Goal: Task Accomplishment & Management: Use online tool/utility

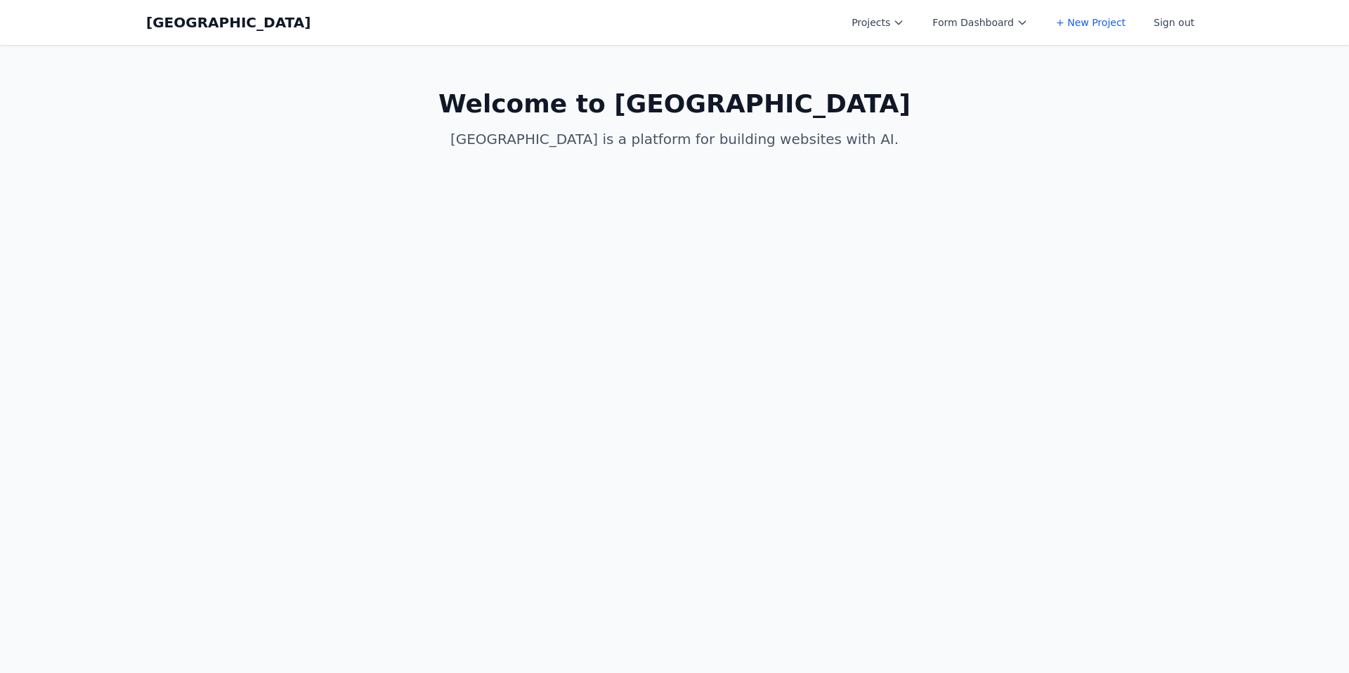
click at [898, 22] on button "Projects" at bounding box center [878, 22] width 70 height 25
click at [900, 53] on link "Spring Speech v2 - More Pages" at bounding box center [921, 63] width 157 height 39
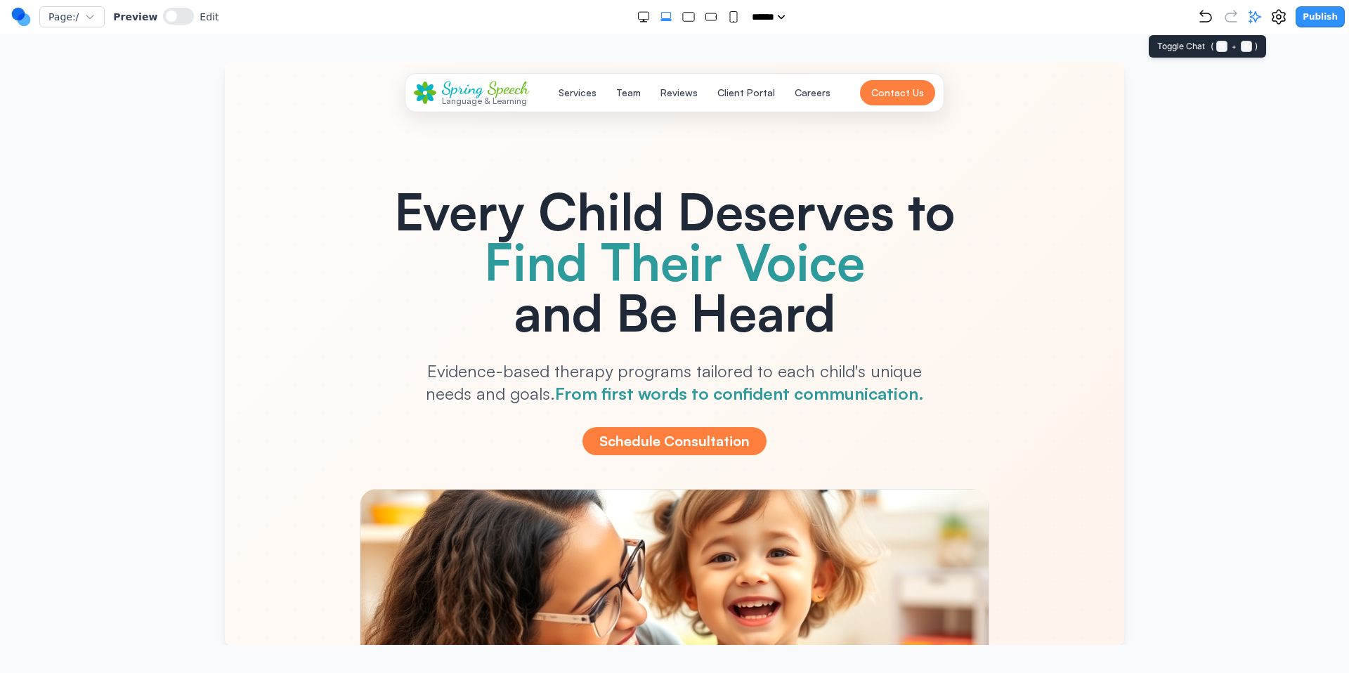
click at [1254, 18] on icon at bounding box center [1255, 17] width 14 height 14
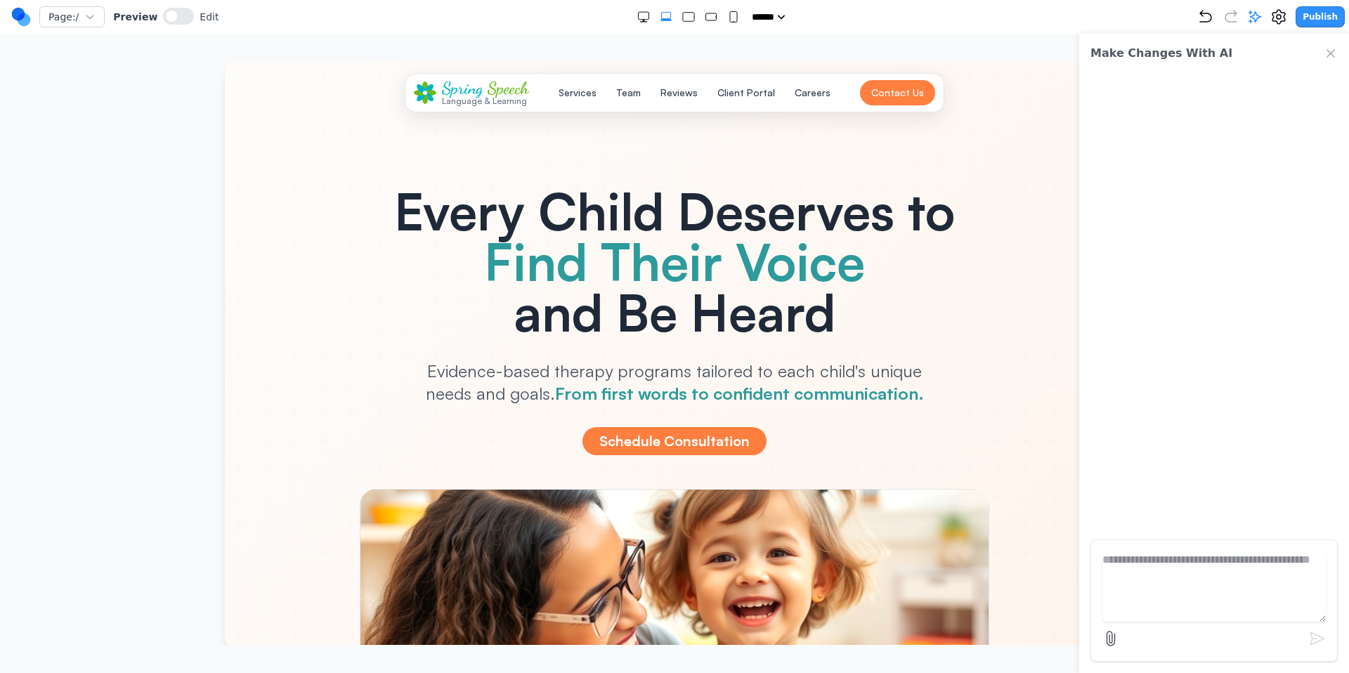
click at [1209, 583] on textarea at bounding box center [1215, 587] width 224 height 70
type textarea "**"
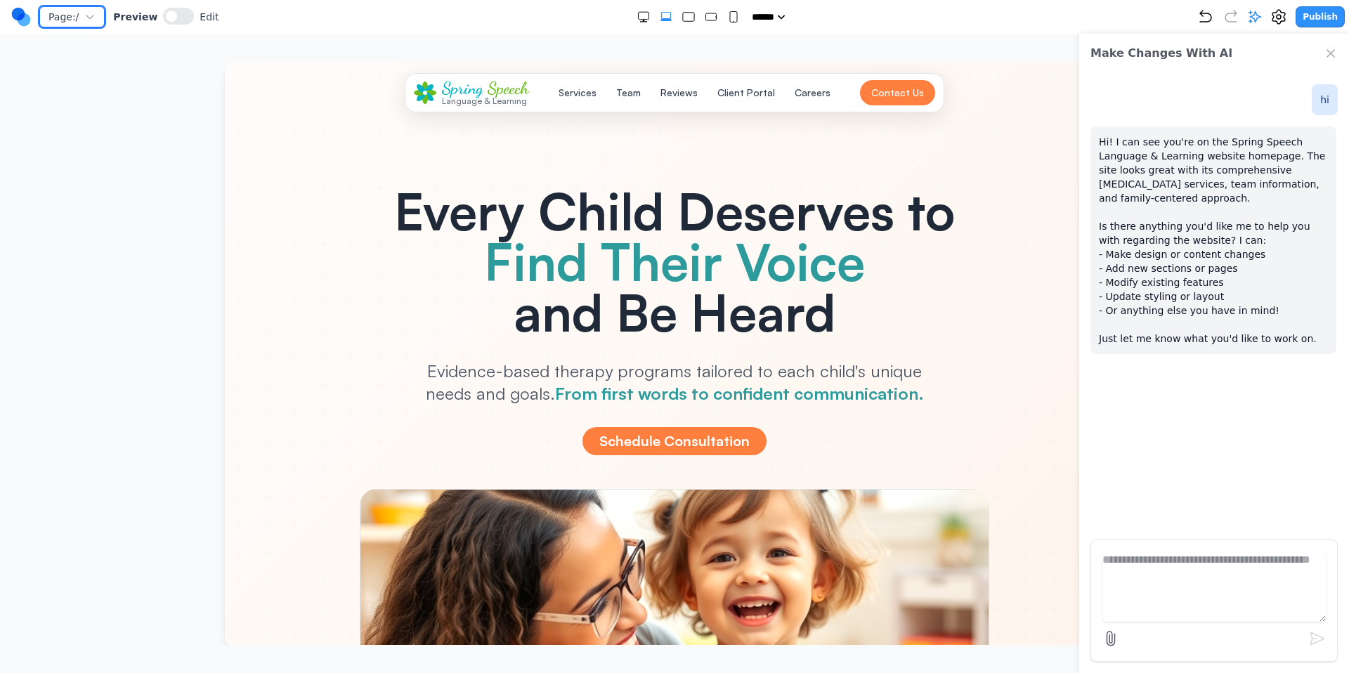
click at [95, 15] on icon "button" at bounding box center [89, 16] width 11 height 11
click at [108, 144] on button "Manage Pages" at bounding box center [129, 147] width 179 height 28
click at [143, 77] on button "/" at bounding box center [135, 88] width 270 height 30
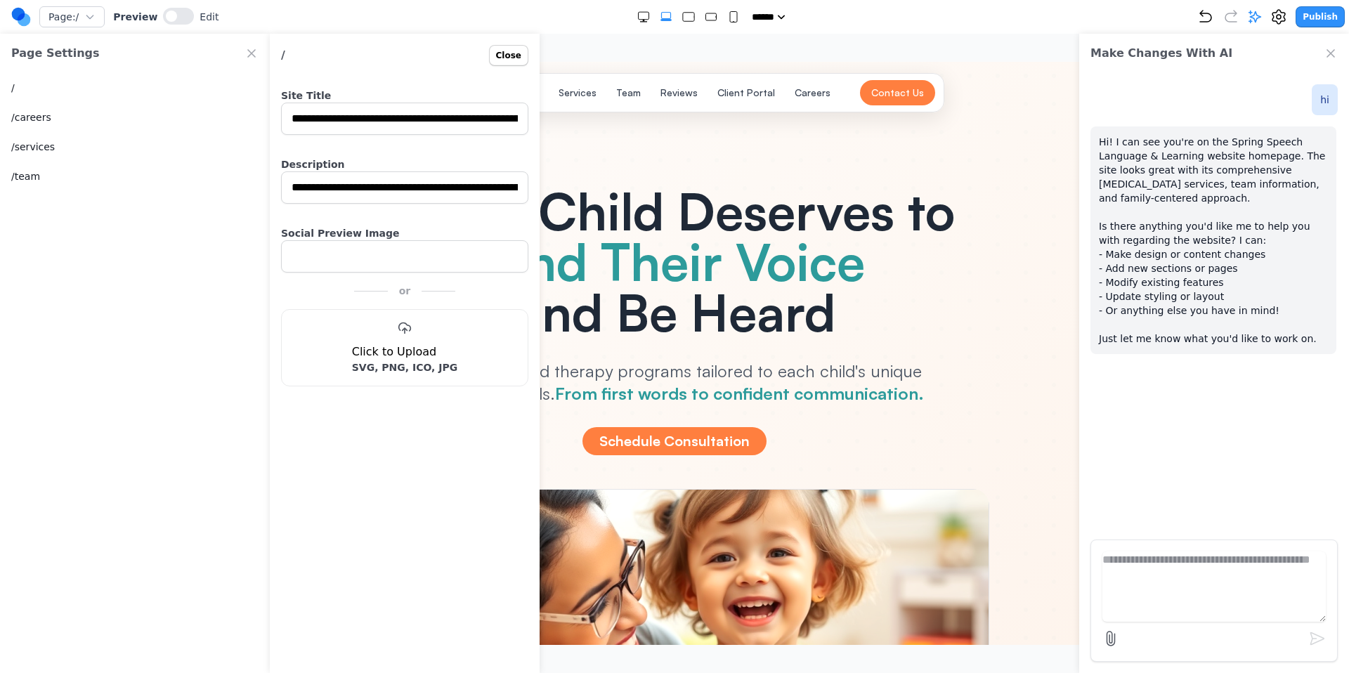
click at [249, 49] on icon "Close Project Settings" at bounding box center [252, 53] width 14 height 14
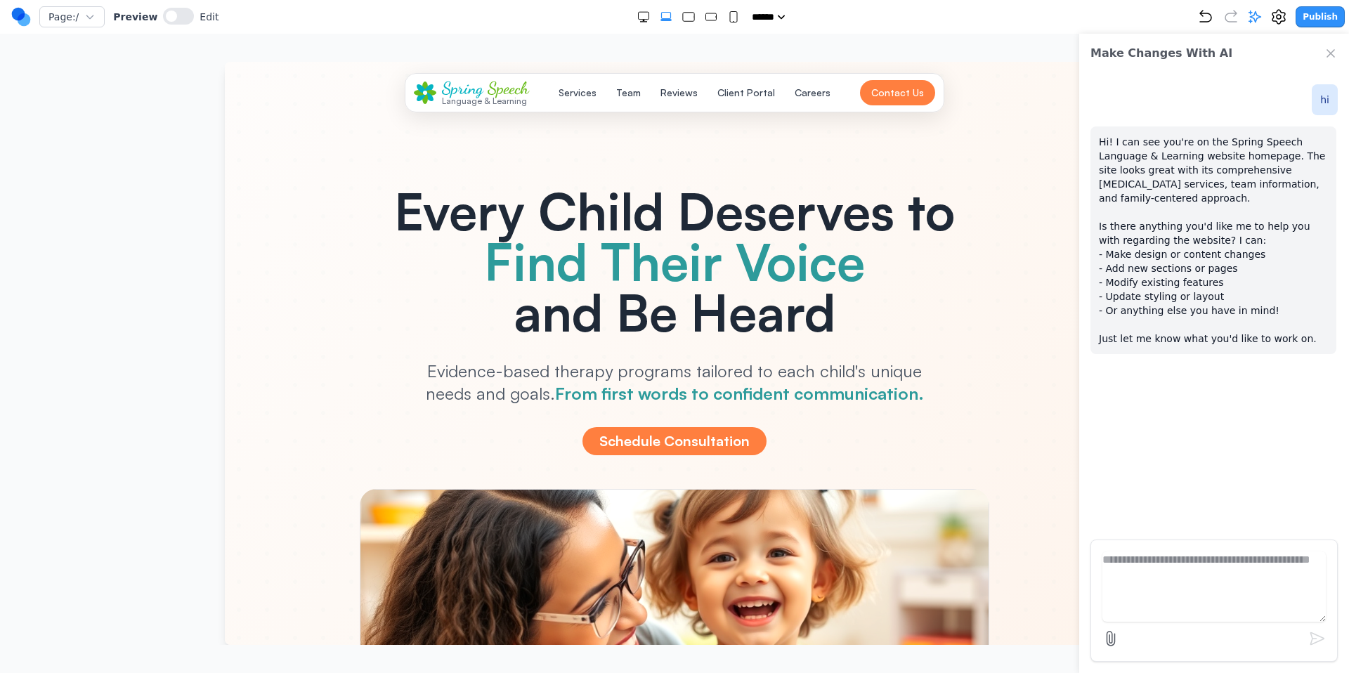
click at [1328, 51] on icon "Close Chat" at bounding box center [1331, 53] width 14 height 14
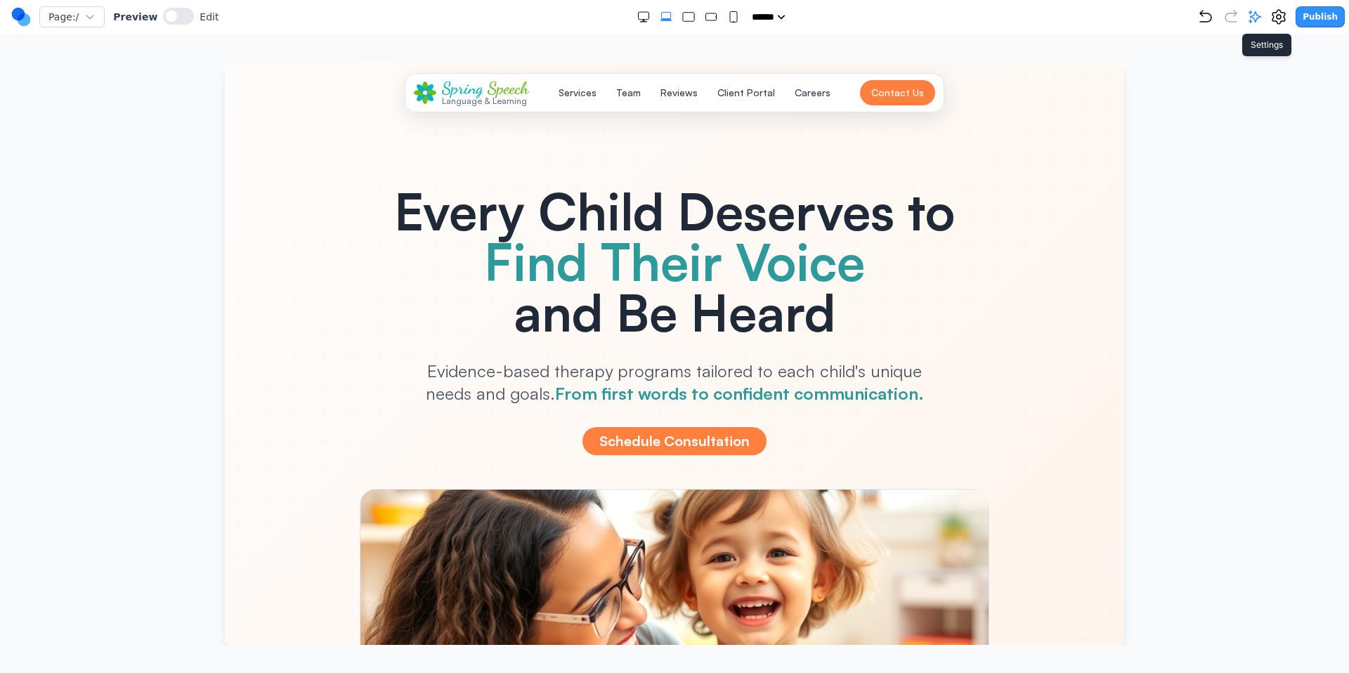
click at [1288, 23] on icon at bounding box center [1279, 16] width 17 height 17
click at [1287, 19] on icon at bounding box center [1279, 16] width 17 height 17
click at [1262, 21] on icon at bounding box center [1255, 17] width 14 height 14
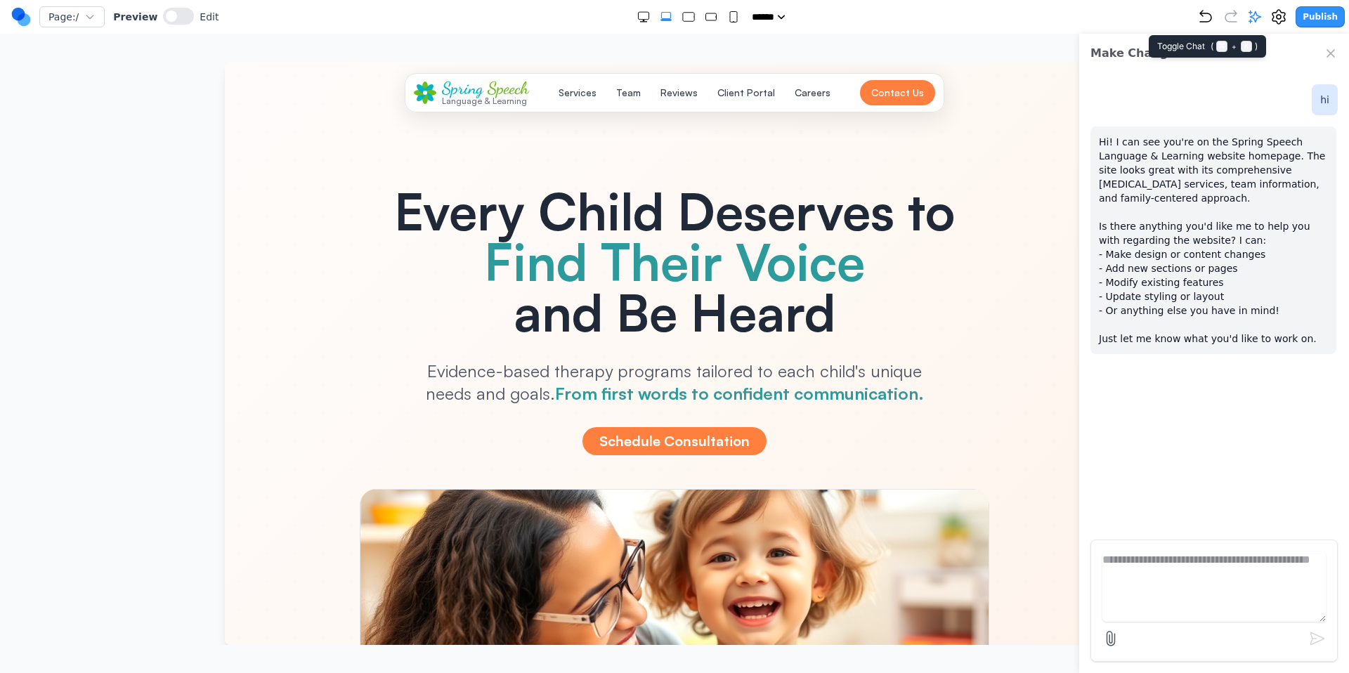
click at [1262, 21] on icon at bounding box center [1255, 17] width 14 height 14
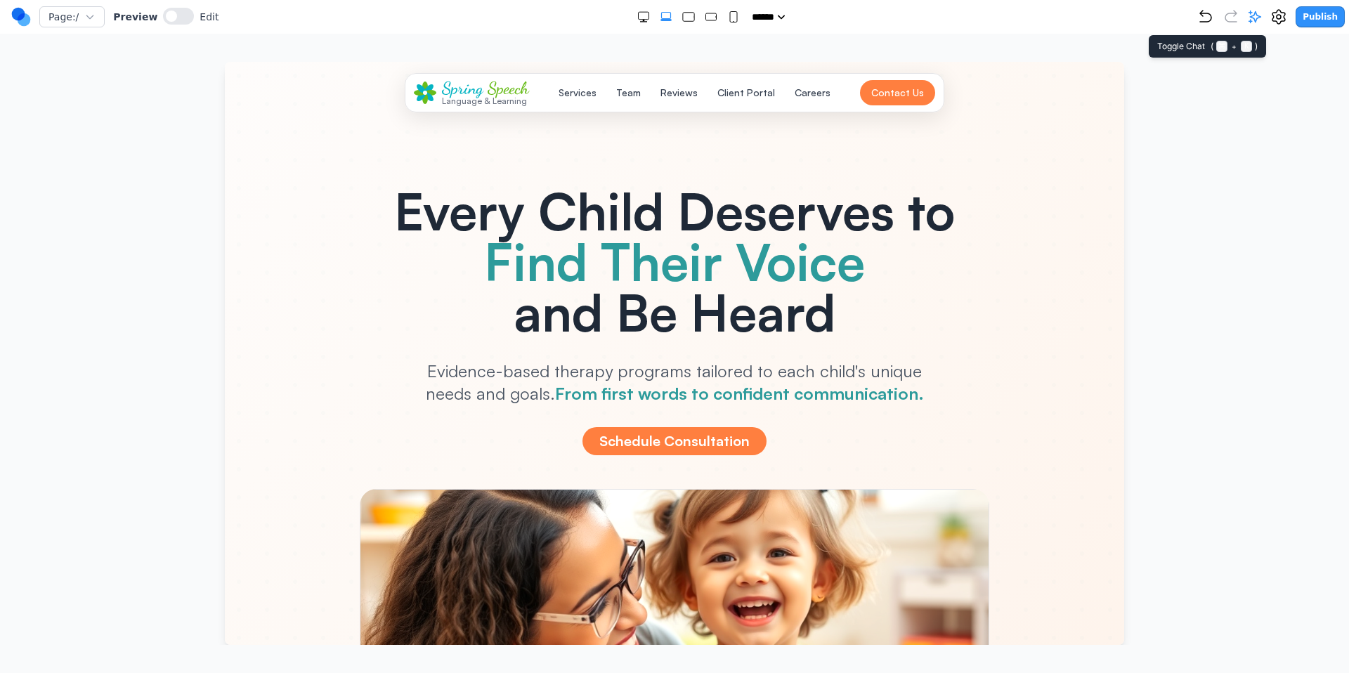
click at [1260, 19] on icon at bounding box center [1256, 17] width 12 height 12
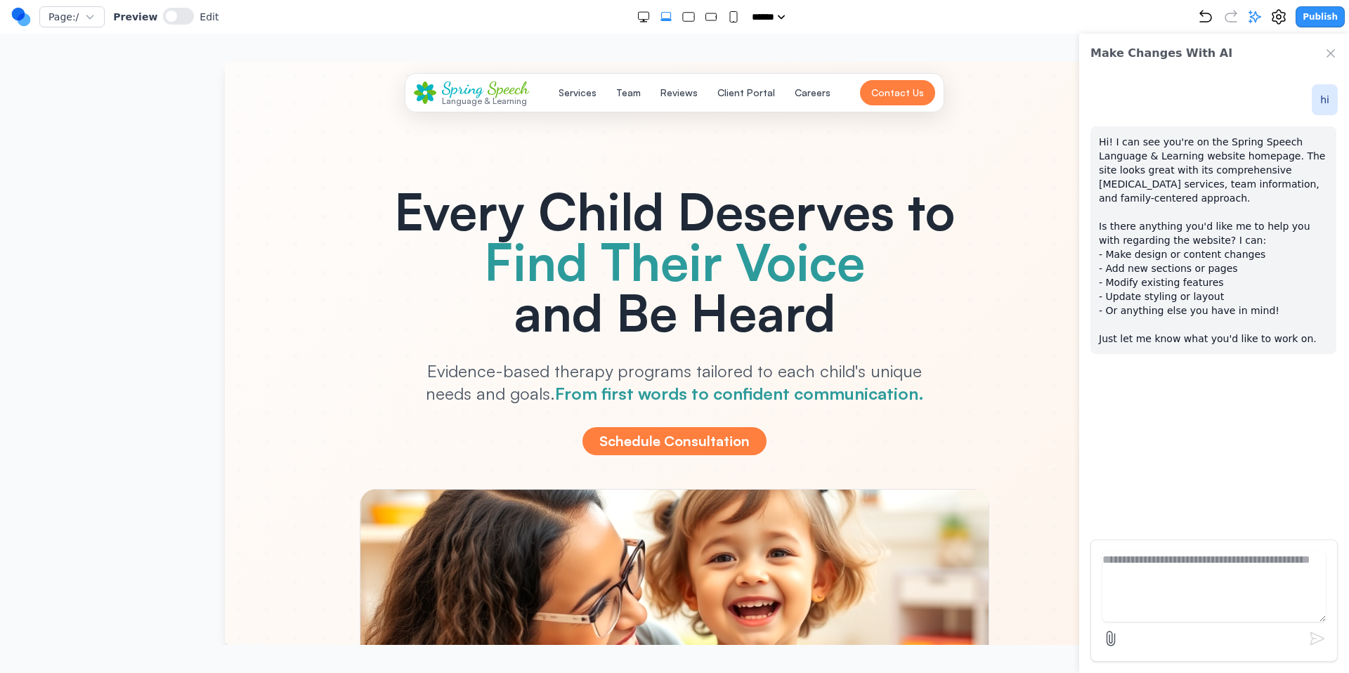
click at [1338, 48] on div "Make Changes With AI" at bounding box center [1215, 53] width 270 height 39
click at [1335, 51] on icon "Close Chat" at bounding box center [1331, 53] width 14 height 14
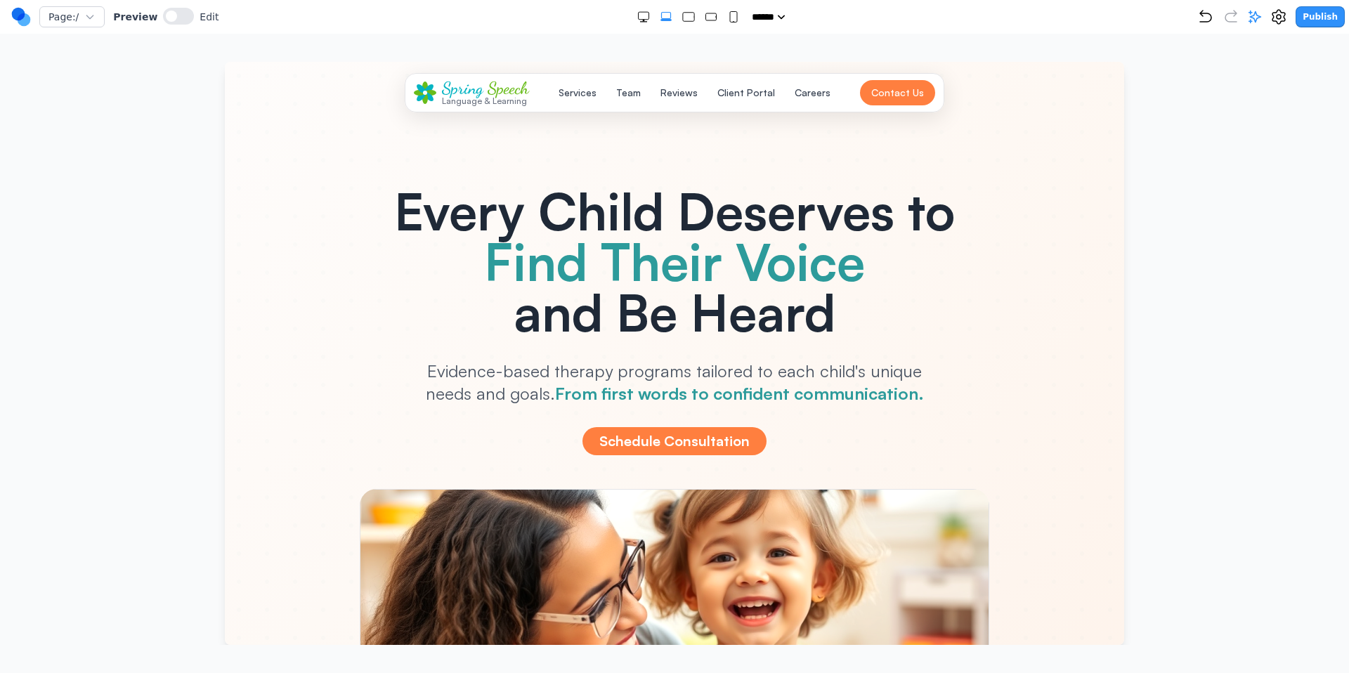
click at [18, 16] on circle at bounding box center [18, 14] width 13 height 13
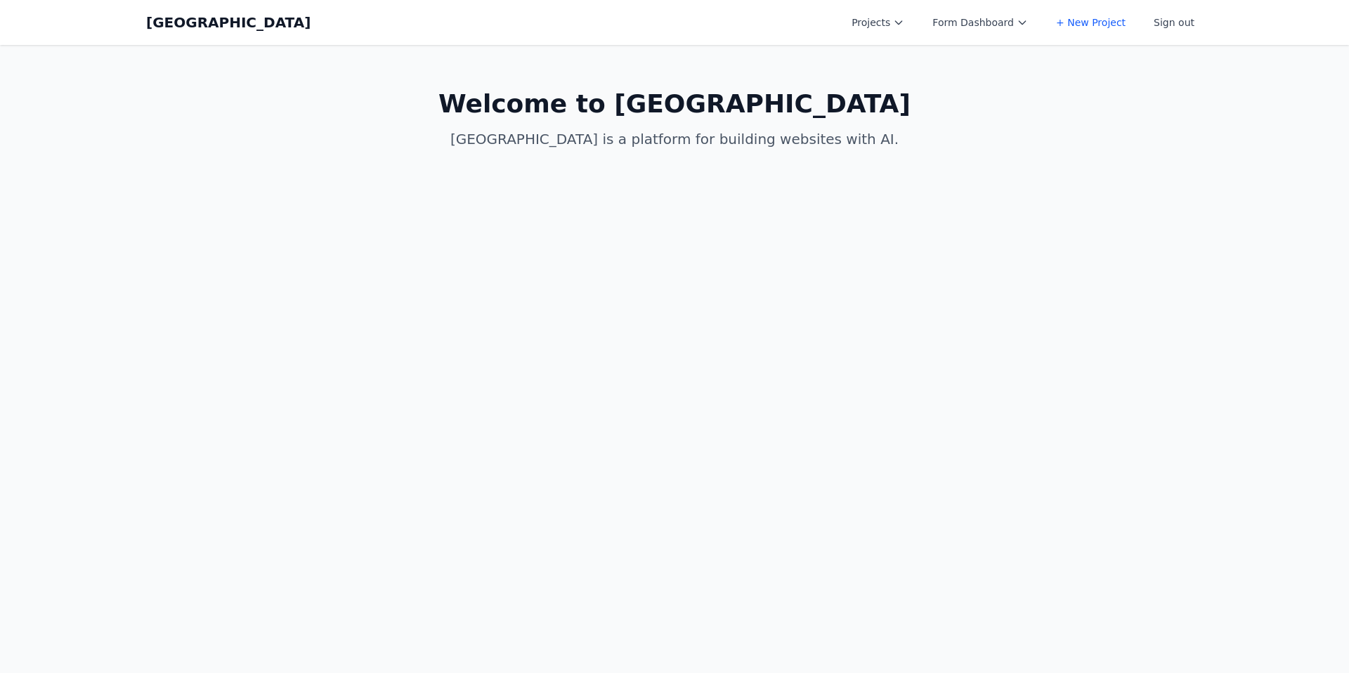
click at [905, 23] on icon at bounding box center [898, 22] width 11 height 11
click at [902, 86] on link "Spring Speech" at bounding box center [921, 95] width 157 height 25
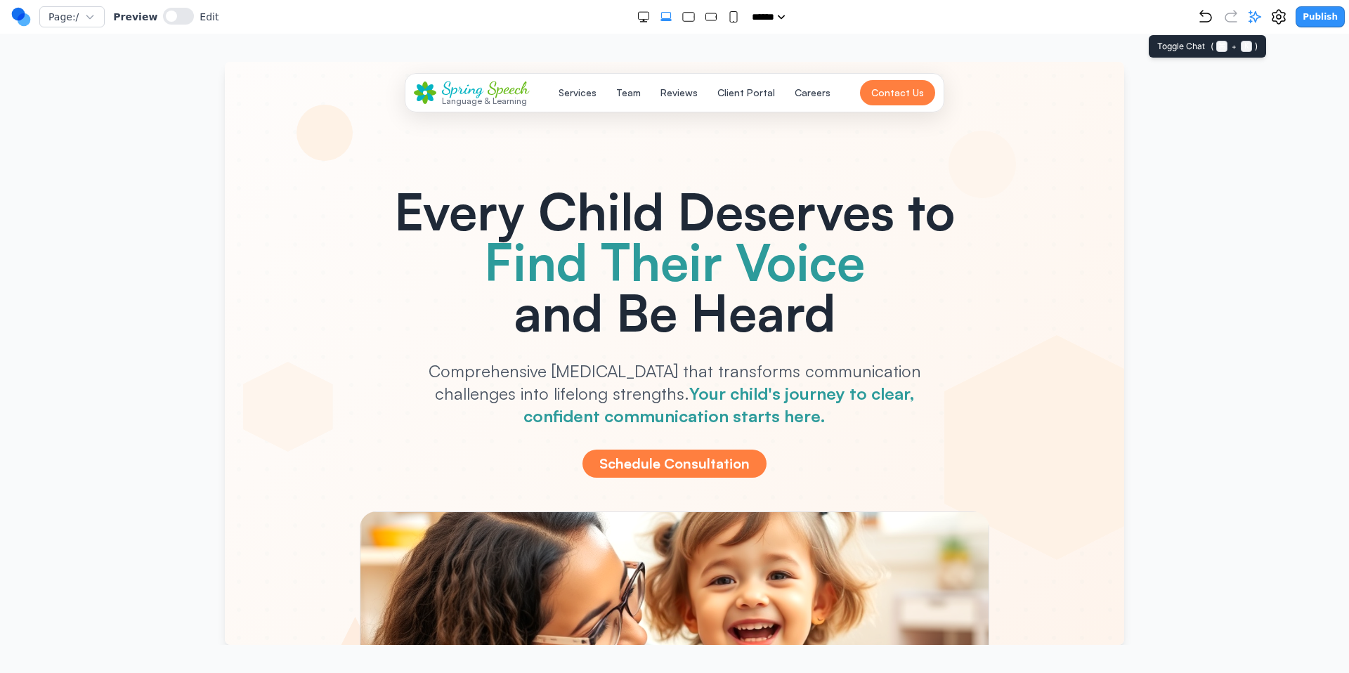
click at [1259, 11] on icon at bounding box center [1255, 17] width 14 height 14
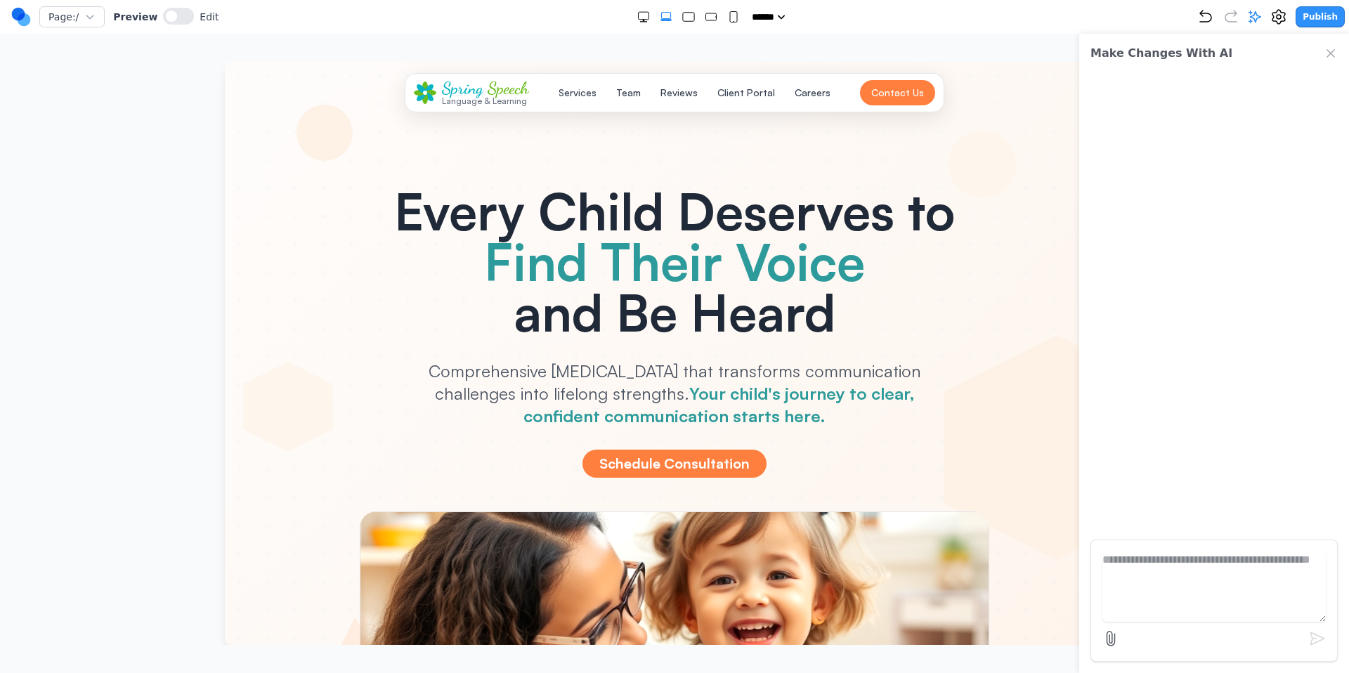
click at [1186, 571] on textarea at bounding box center [1215, 587] width 224 height 70
type textarea "**********"
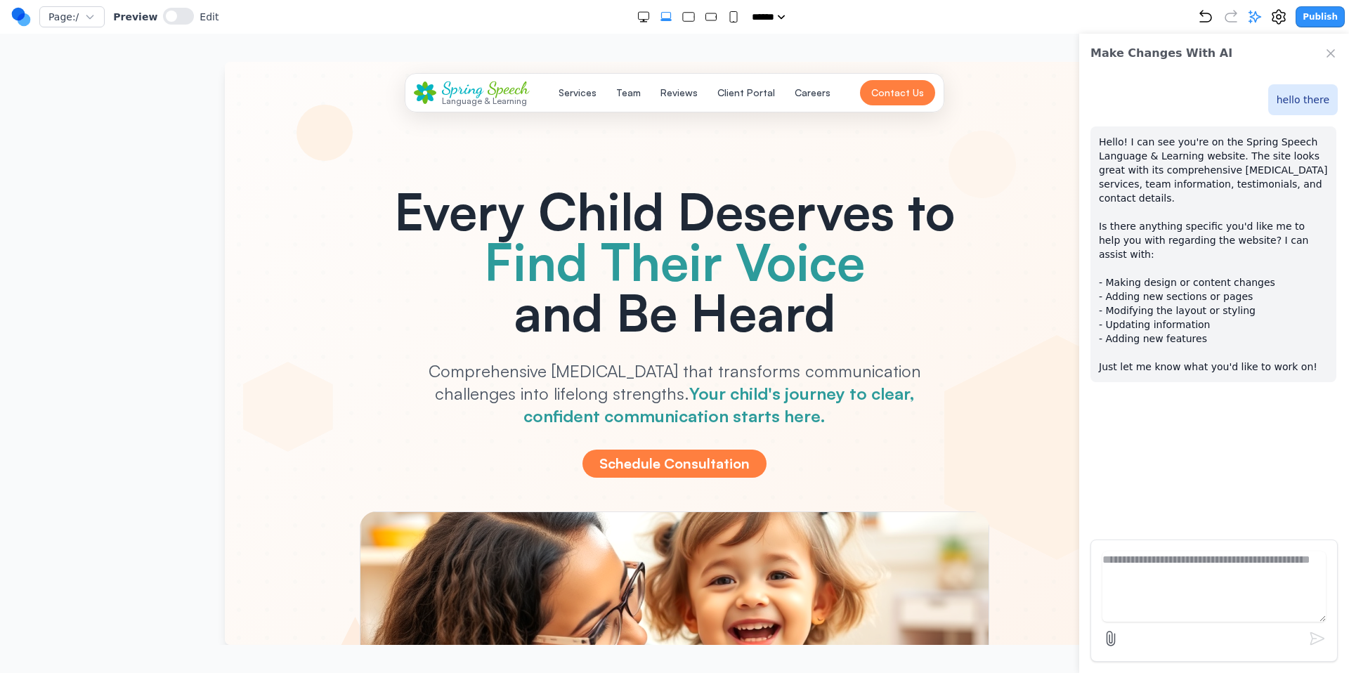
click at [1197, 299] on p "Hello! I can see you're on the Spring Speech Language & Learning website. The s…" at bounding box center [1213, 254] width 229 height 239
